Goal: Task Accomplishment & Management: Use online tool/utility

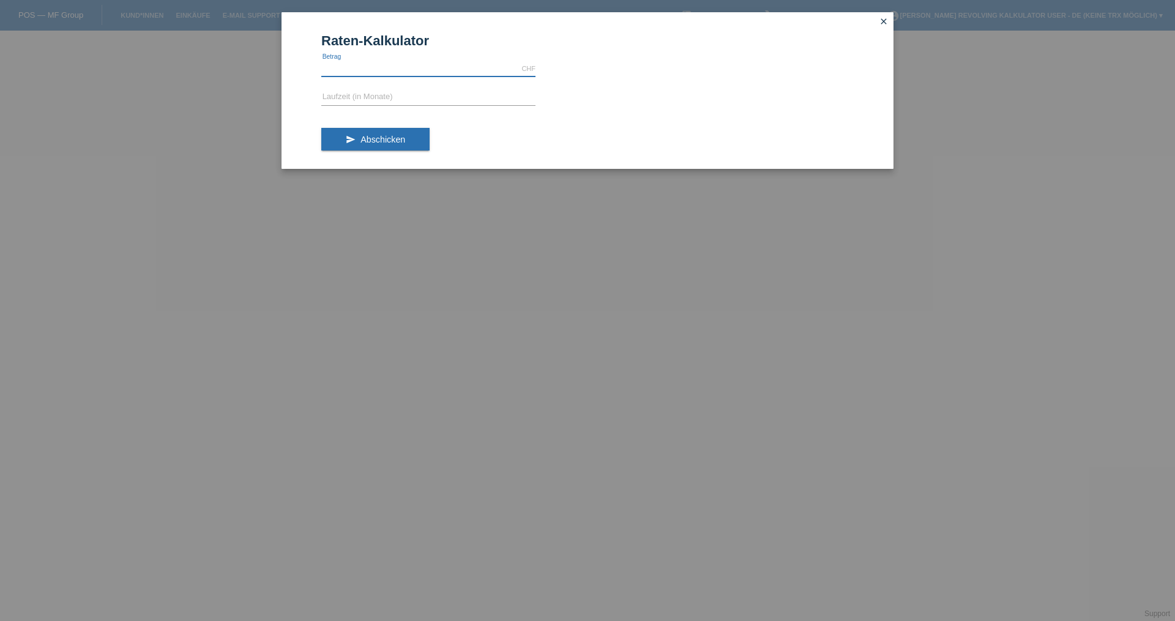
click at [357, 66] on input "text" at bounding box center [428, 68] width 214 height 15
type input "999.00"
click at [376, 95] on input "text" at bounding box center [428, 97] width 214 height 15
click at [384, 138] on span "Abschicken" at bounding box center [382, 140] width 45 height 10
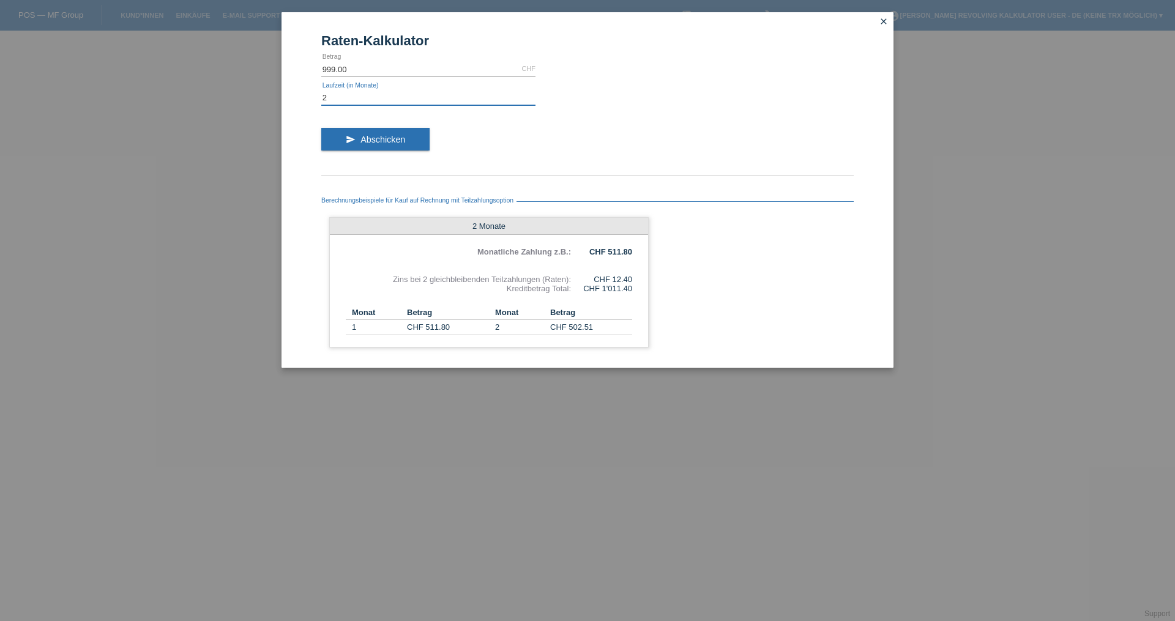
click at [333, 97] on input "2" at bounding box center [428, 97] width 214 height 15
type input "2"
type input "1"
click at [406, 136] on button "send Abschicken" at bounding box center [375, 139] width 108 height 23
click at [334, 100] on input "1" at bounding box center [428, 97] width 214 height 15
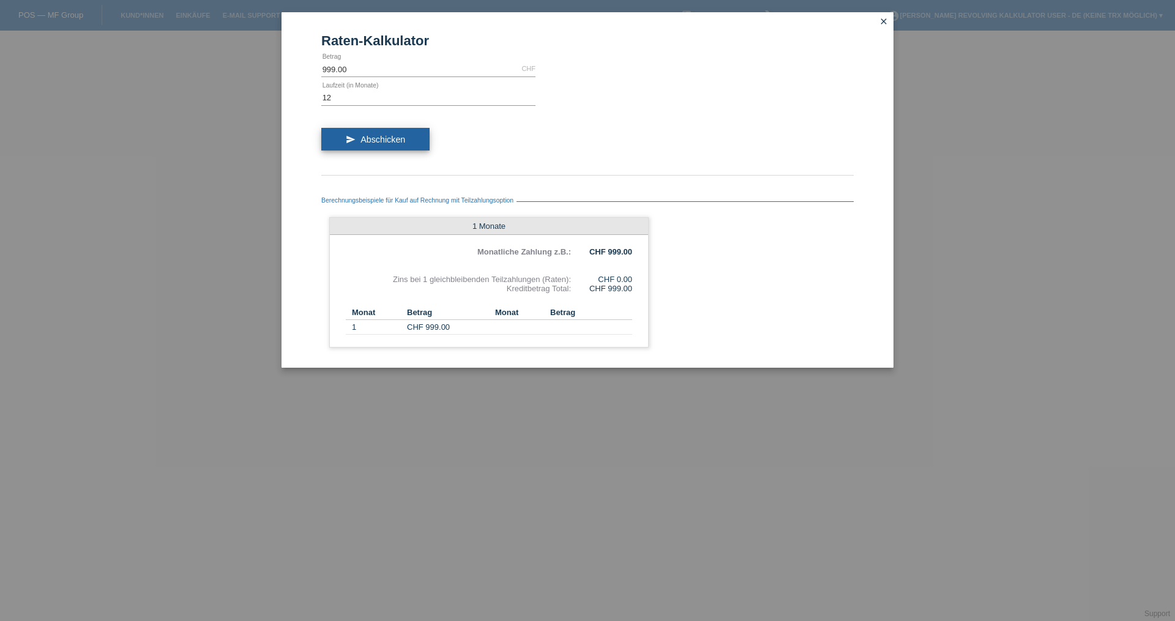
click at [390, 136] on span "Abschicken" at bounding box center [382, 140] width 45 height 10
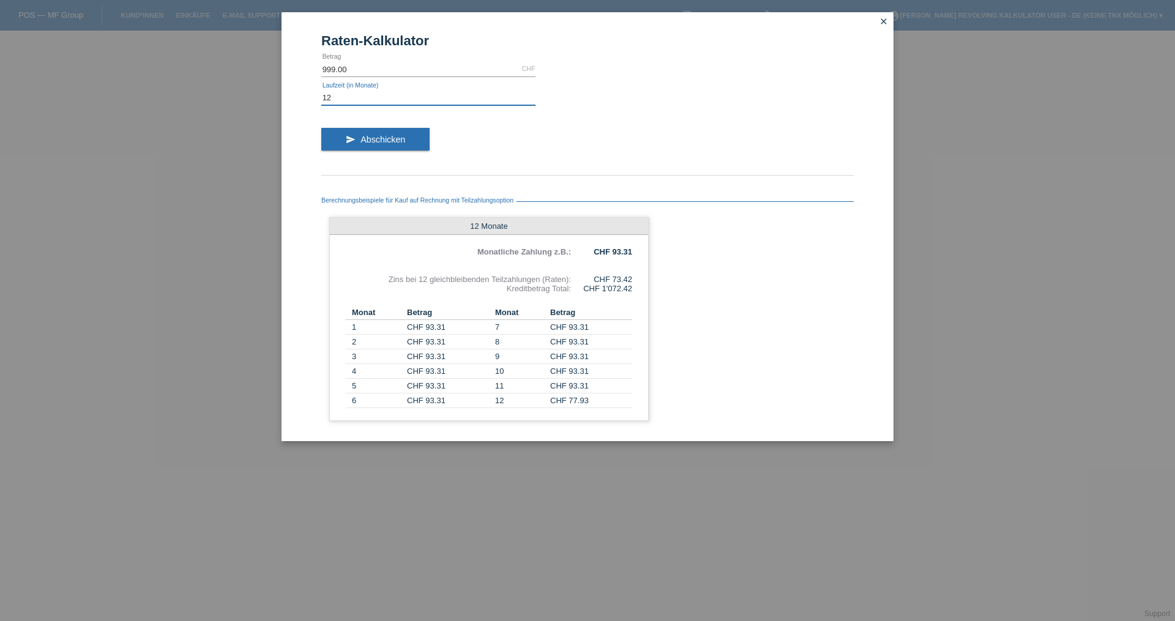
click at [338, 99] on input "12" at bounding box center [428, 97] width 214 height 15
type input "1"
type input "3"
click at [883, 20] on icon "close" at bounding box center [884, 22] width 10 height 10
